Goal: Information Seeking & Learning: Find specific fact

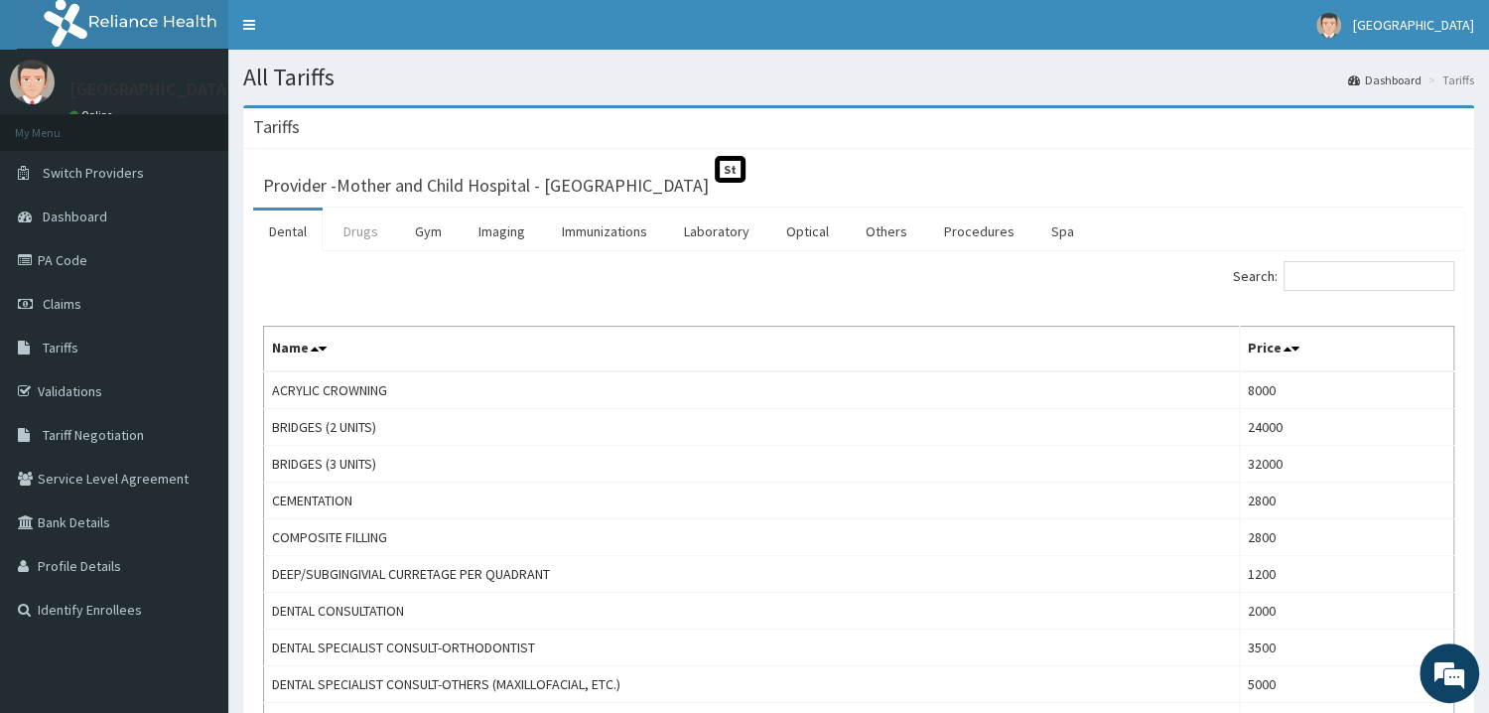
click at [367, 235] on link "Drugs" at bounding box center [361, 231] width 67 height 42
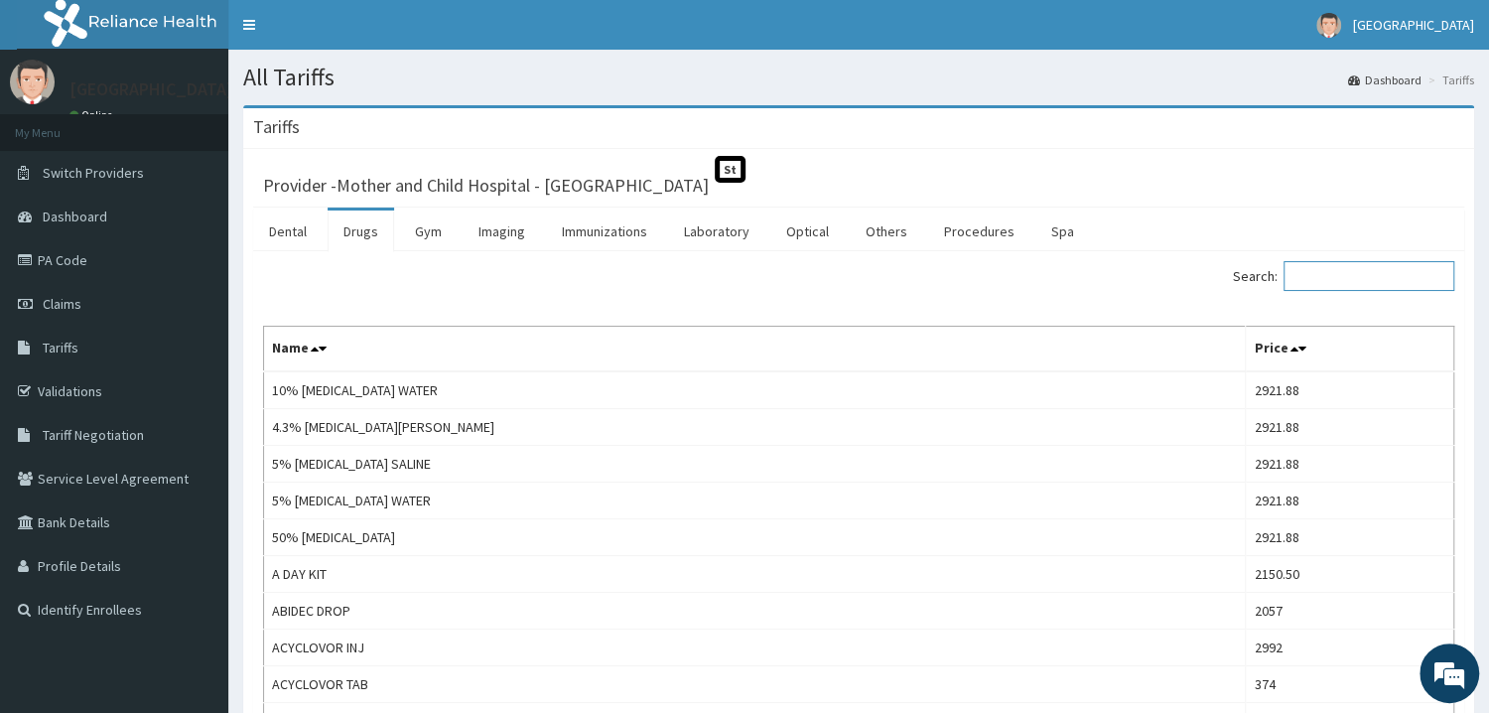
click at [1356, 279] on input "Search:" at bounding box center [1369, 276] width 171 height 30
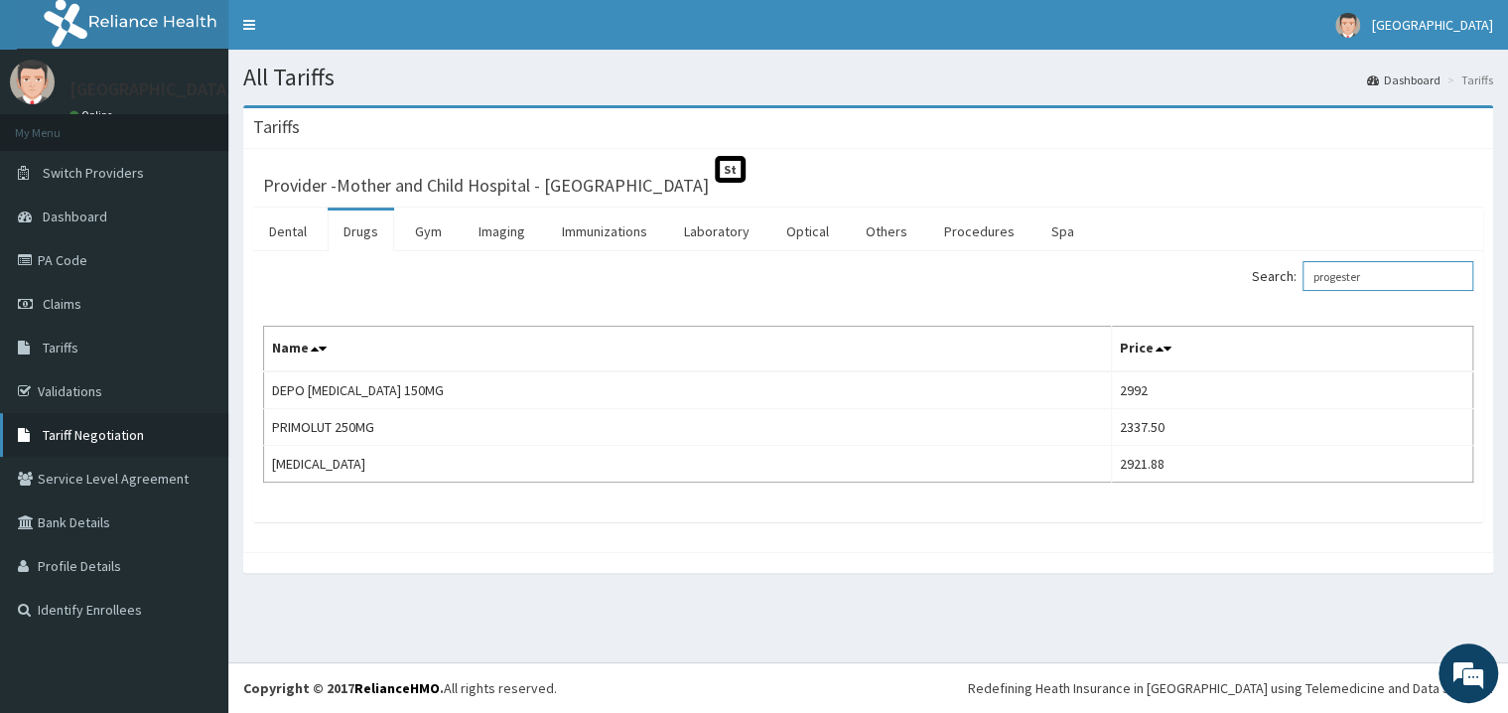
type input "progester"
click at [135, 433] on span "Tariff Negotiation" at bounding box center [93, 435] width 101 height 18
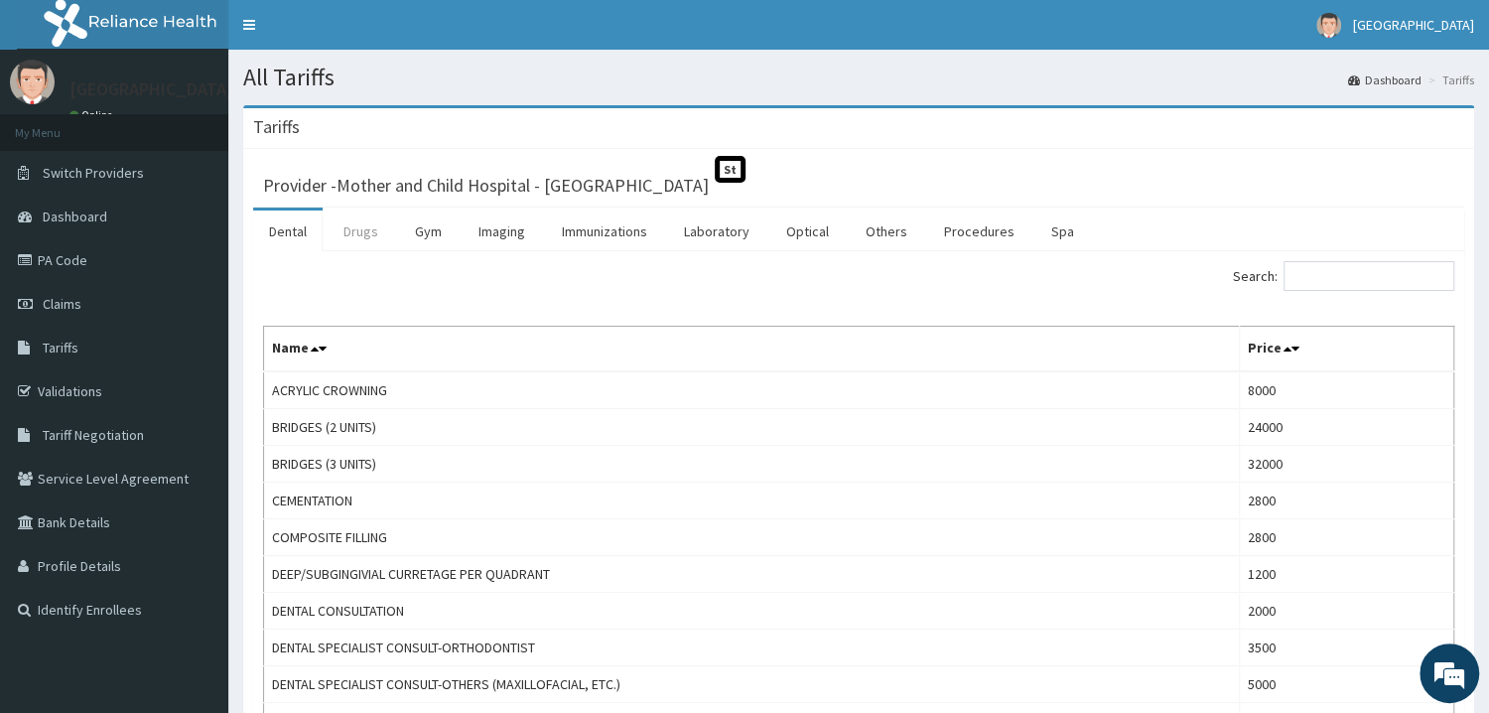
click at [355, 235] on link "Drugs" at bounding box center [361, 231] width 67 height 42
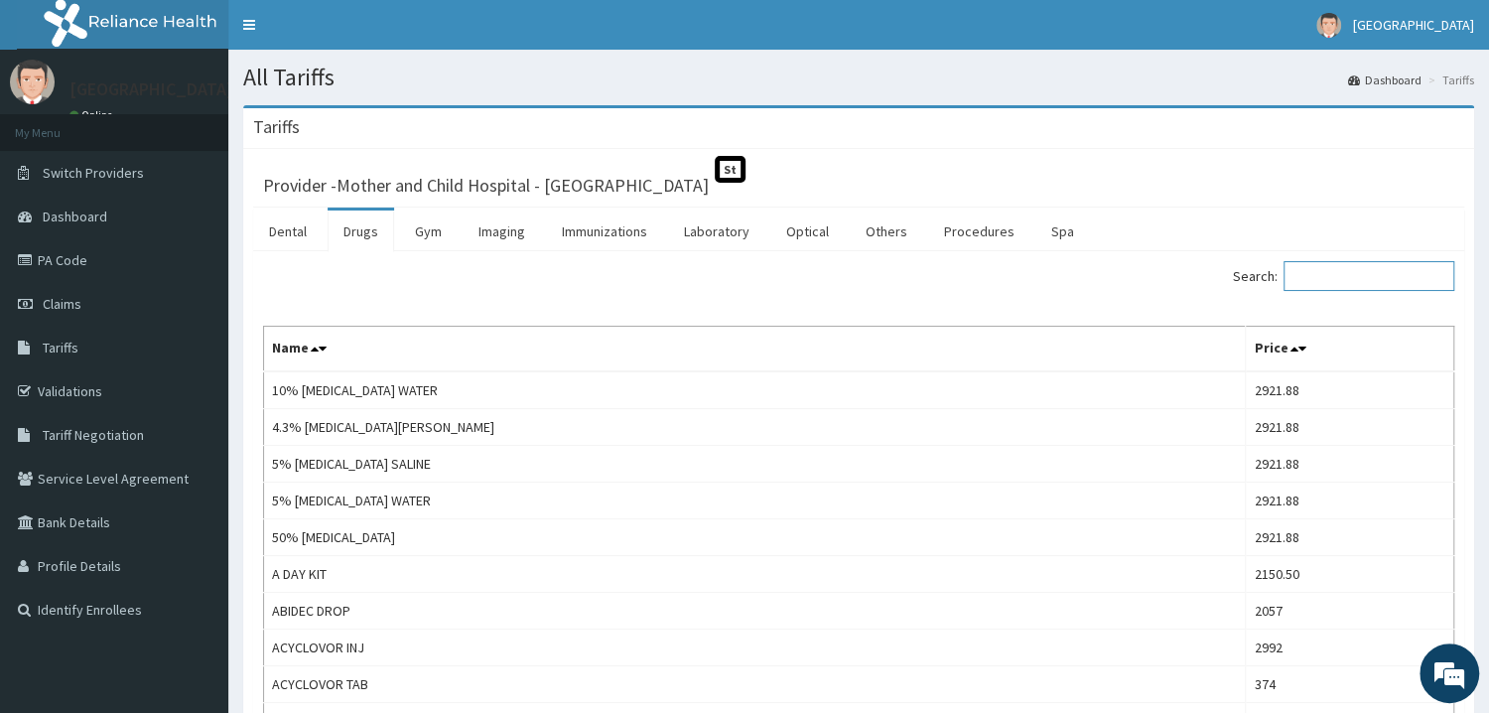
click at [1366, 268] on input "Search:" at bounding box center [1369, 276] width 171 height 30
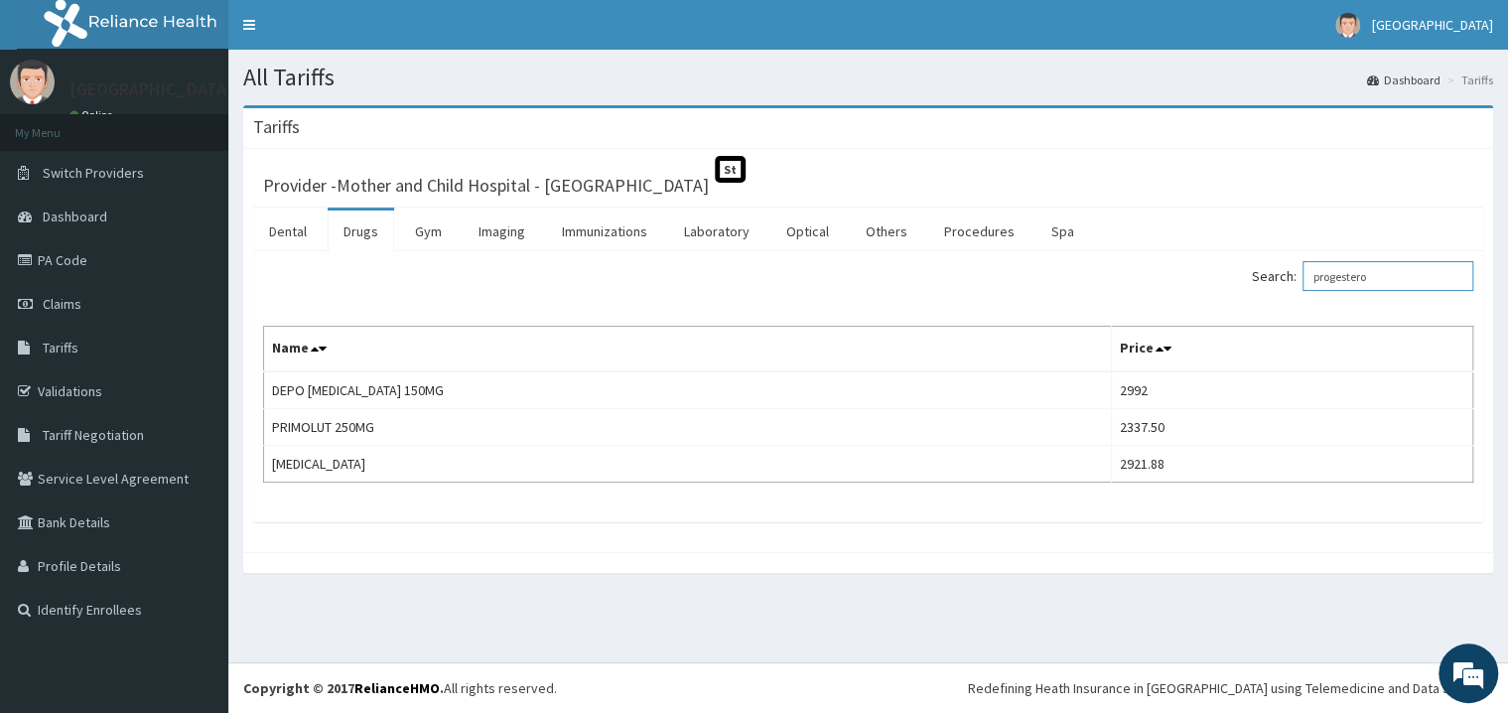
type input "progestero"
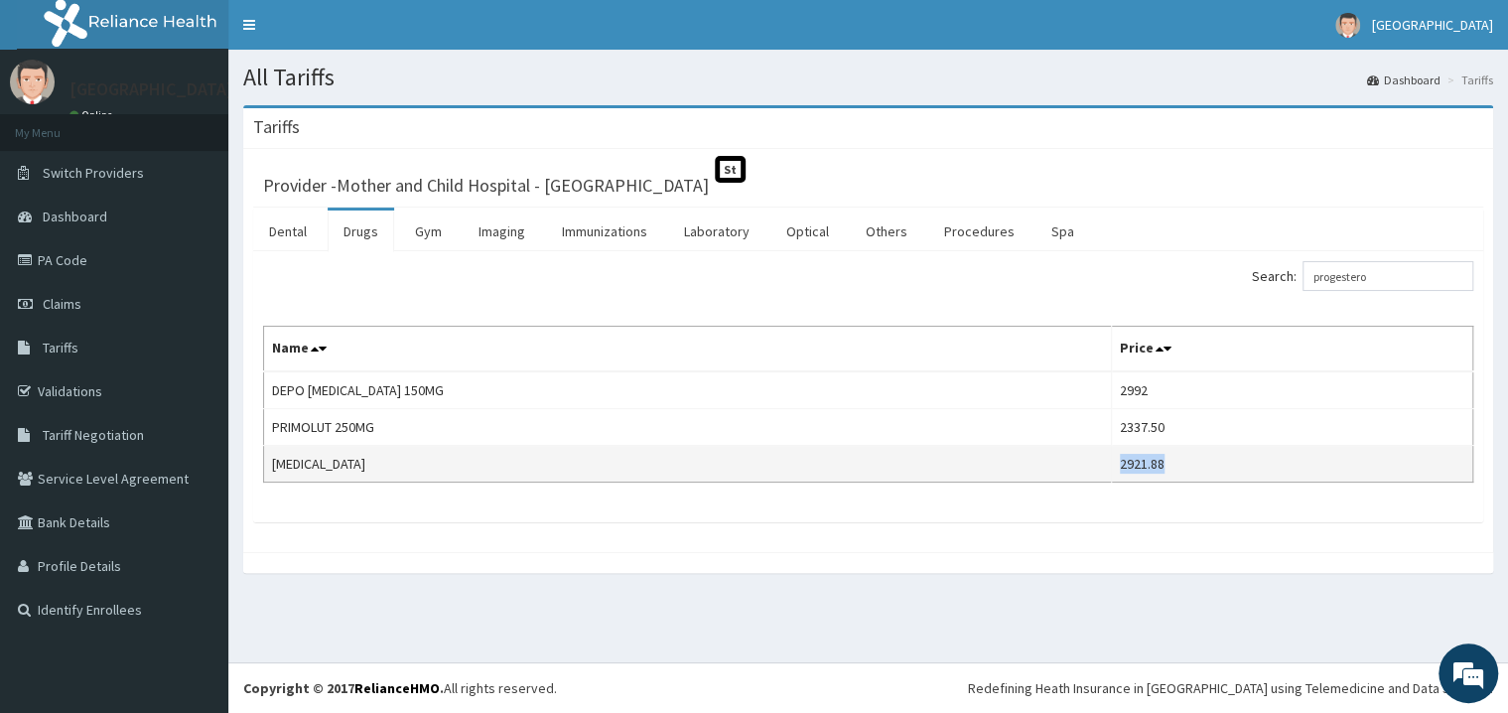
drag, startPoint x: 1067, startPoint y: 460, endPoint x: 1114, endPoint y: 467, distance: 47.2
click at [1114, 467] on td "2921.88" at bounding box center [1291, 464] width 361 height 37
copy td "2921.88"
